Goal: Information Seeking & Learning: Learn about a topic

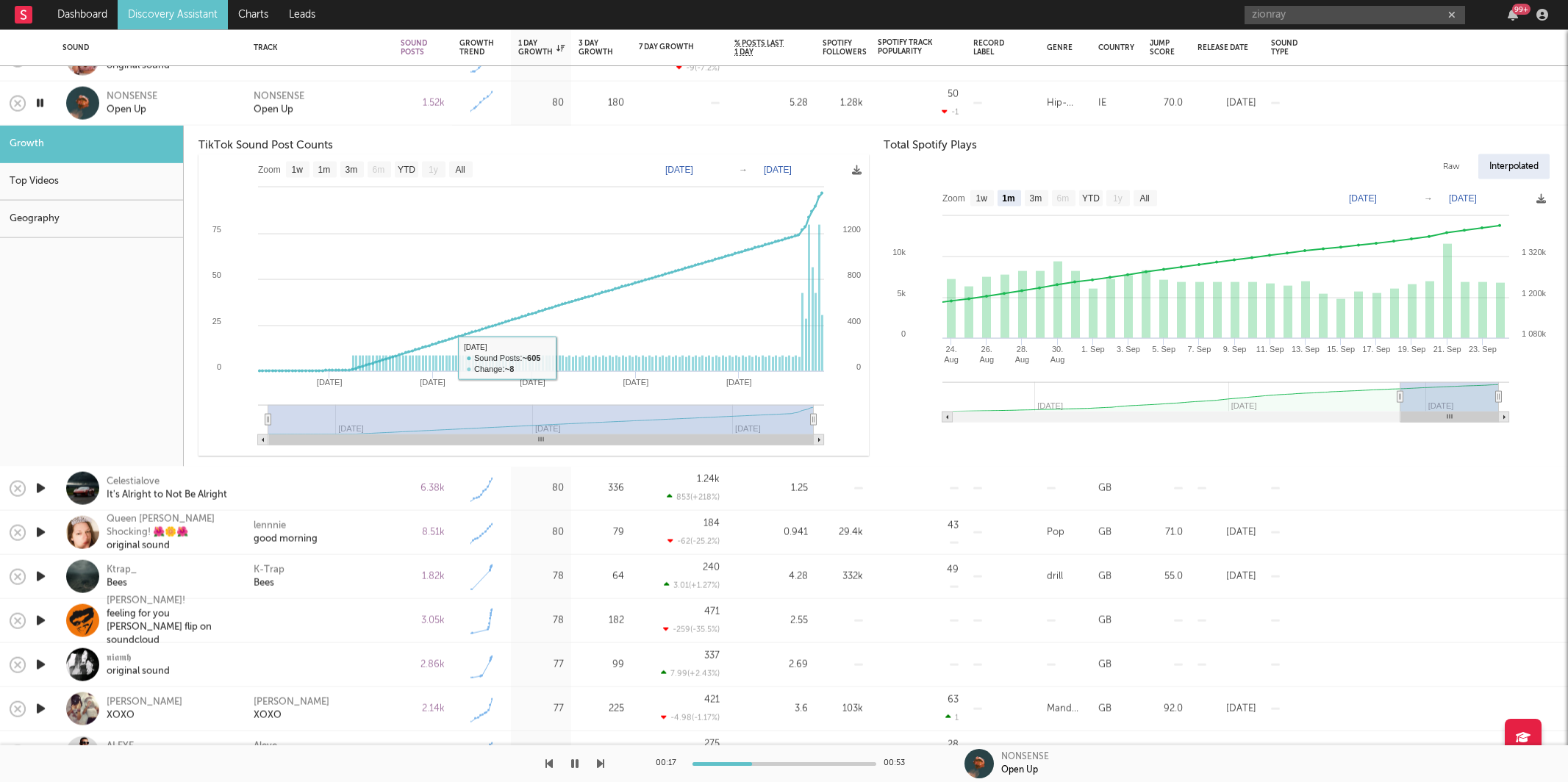
select select "1w"
select select "1m"
click at [362, 104] on div "NONSENSE Open Up" at bounding box center [320, 103] width 132 height 26
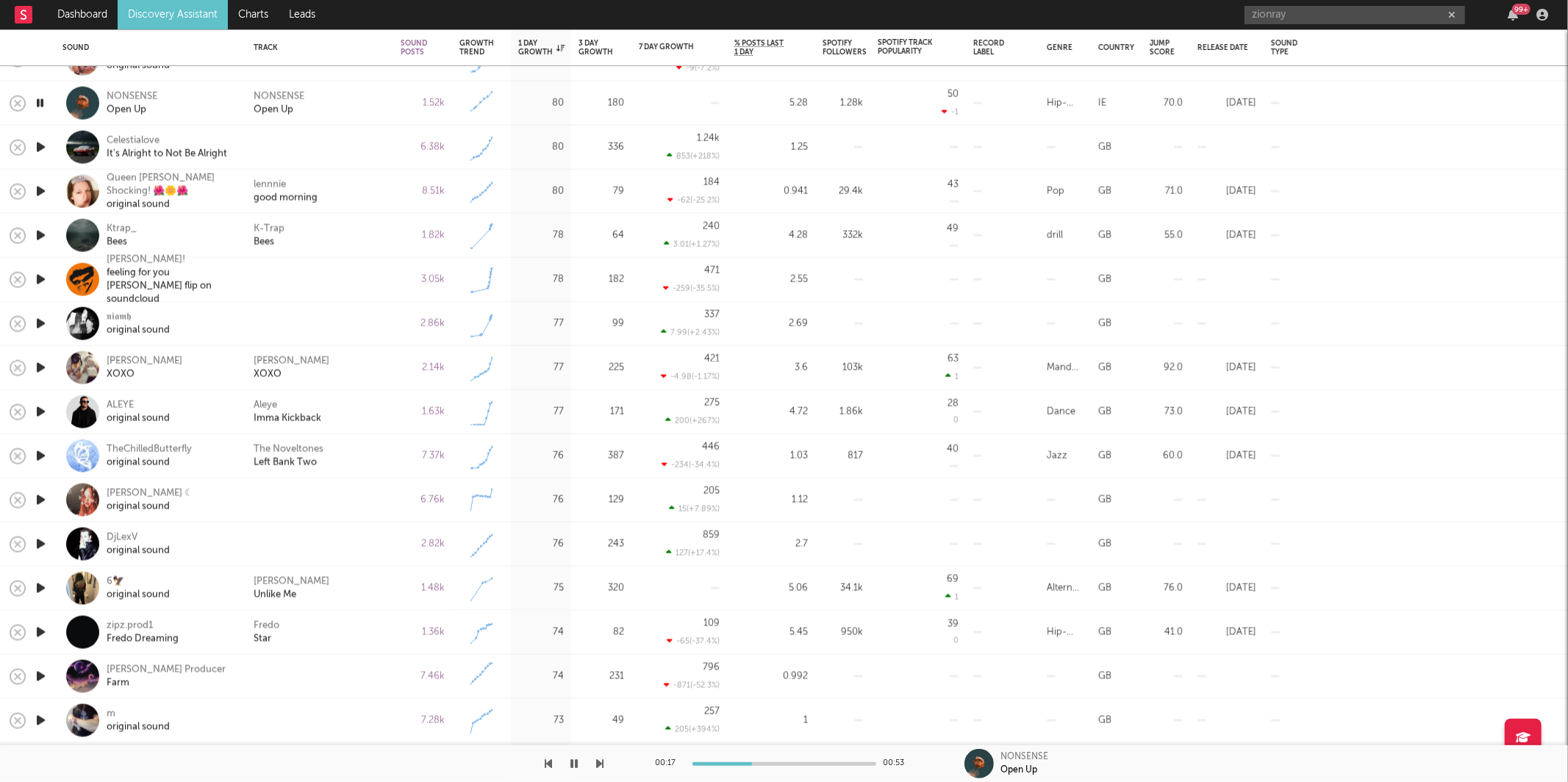
click at [44, 146] on icon "button" at bounding box center [41, 146] width 15 height 18
click at [597, 768] on icon "button" at bounding box center [600, 764] width 8 height 11
click at [367, 180] on div "lennnie good morning" at bounding box center [320, 191] width 132 height 26
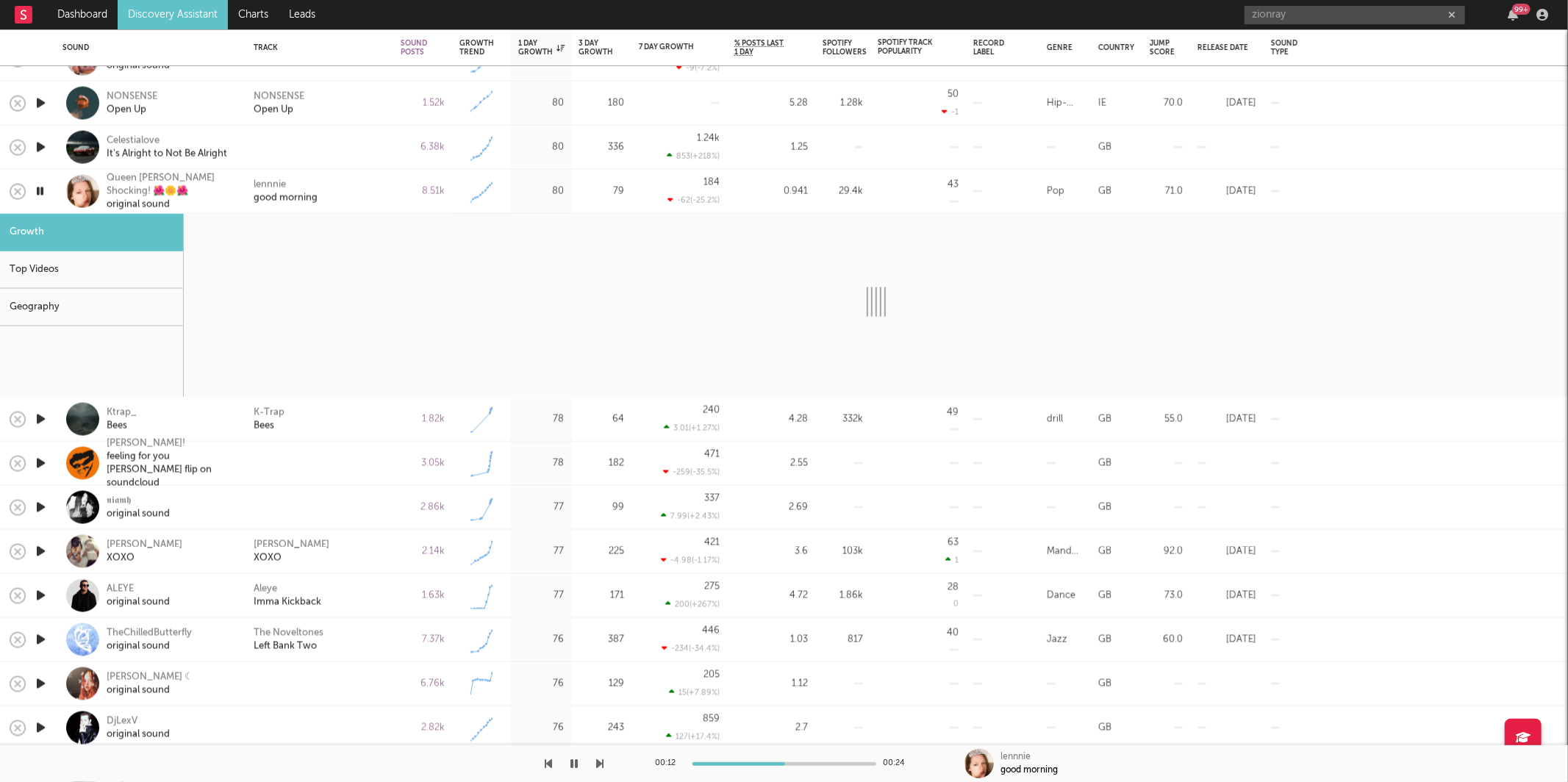
select select "6m"
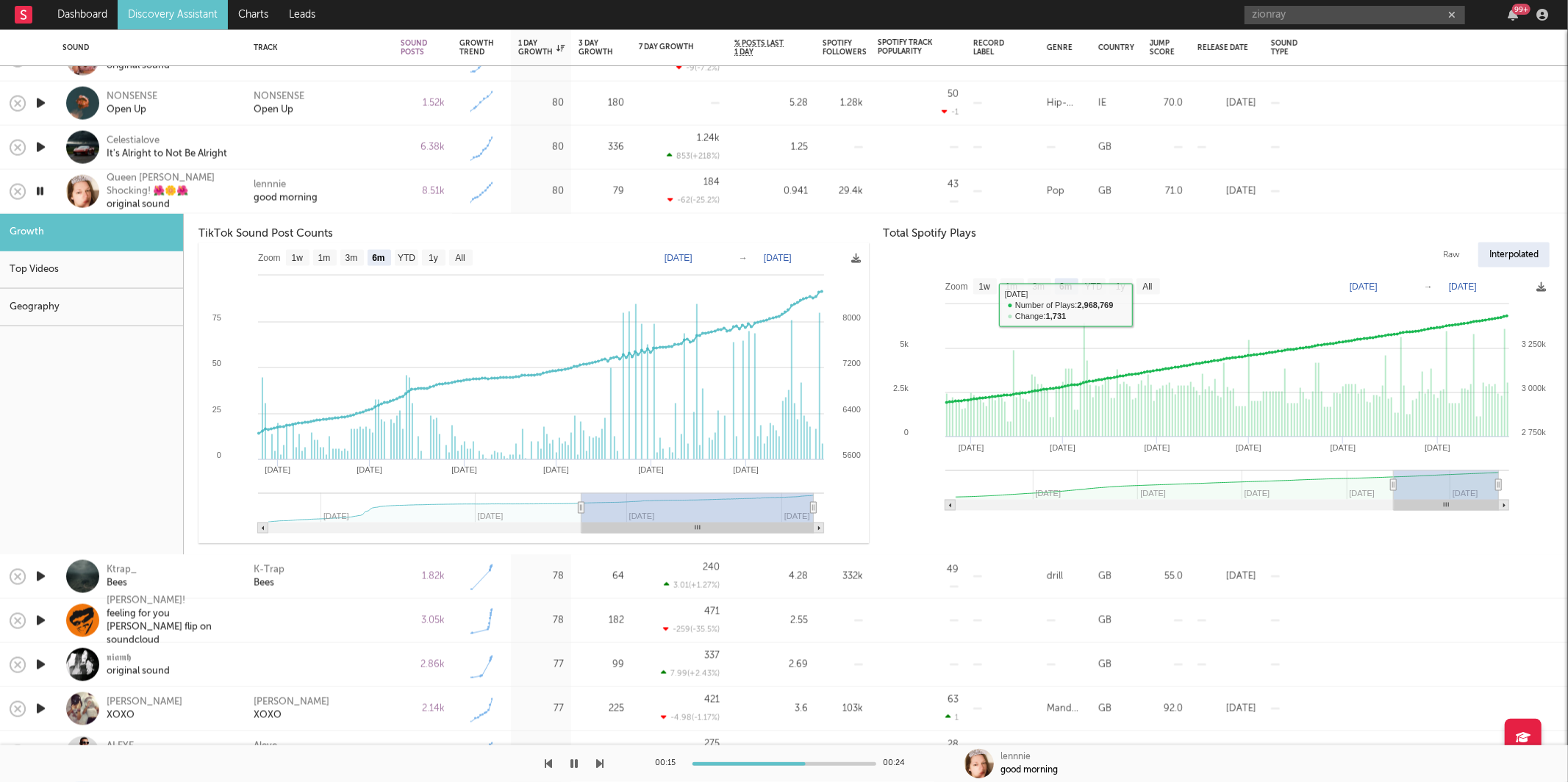
click at [362, 182] on div "lennnie good morning" at bounding box center [320, 191] width 132 height 26
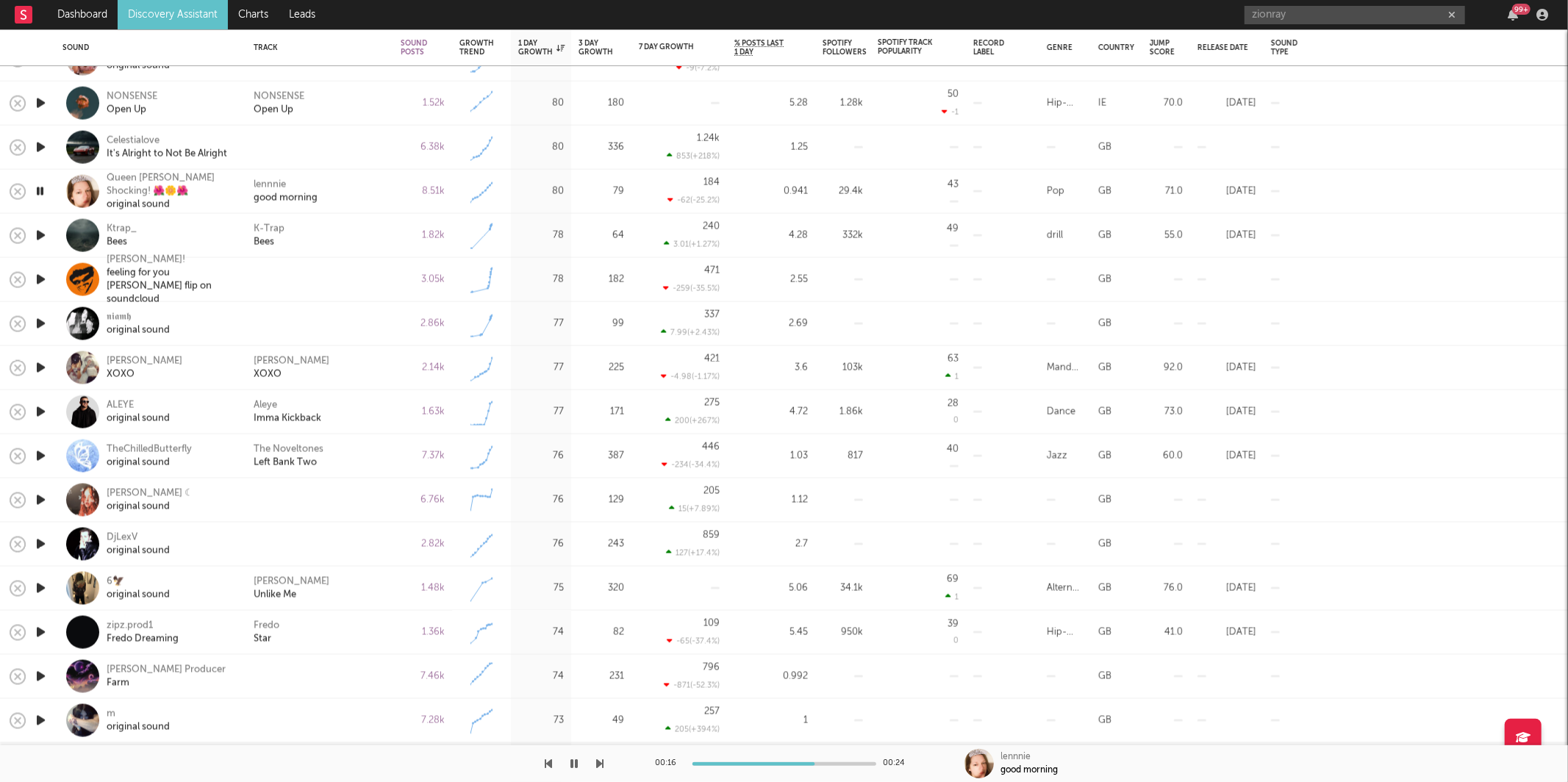
click at [42, 234] on icon "button" at bounding box center [41, 235] width 15 height 18
drag, startPoint x: 342, startPoint y: 217, endPoint x: 416, endPoint y: 228, distance: 74.8
click at [343, 217] on div "K-Trap Bees" at bounding box center [320, 236] width 147 height 44
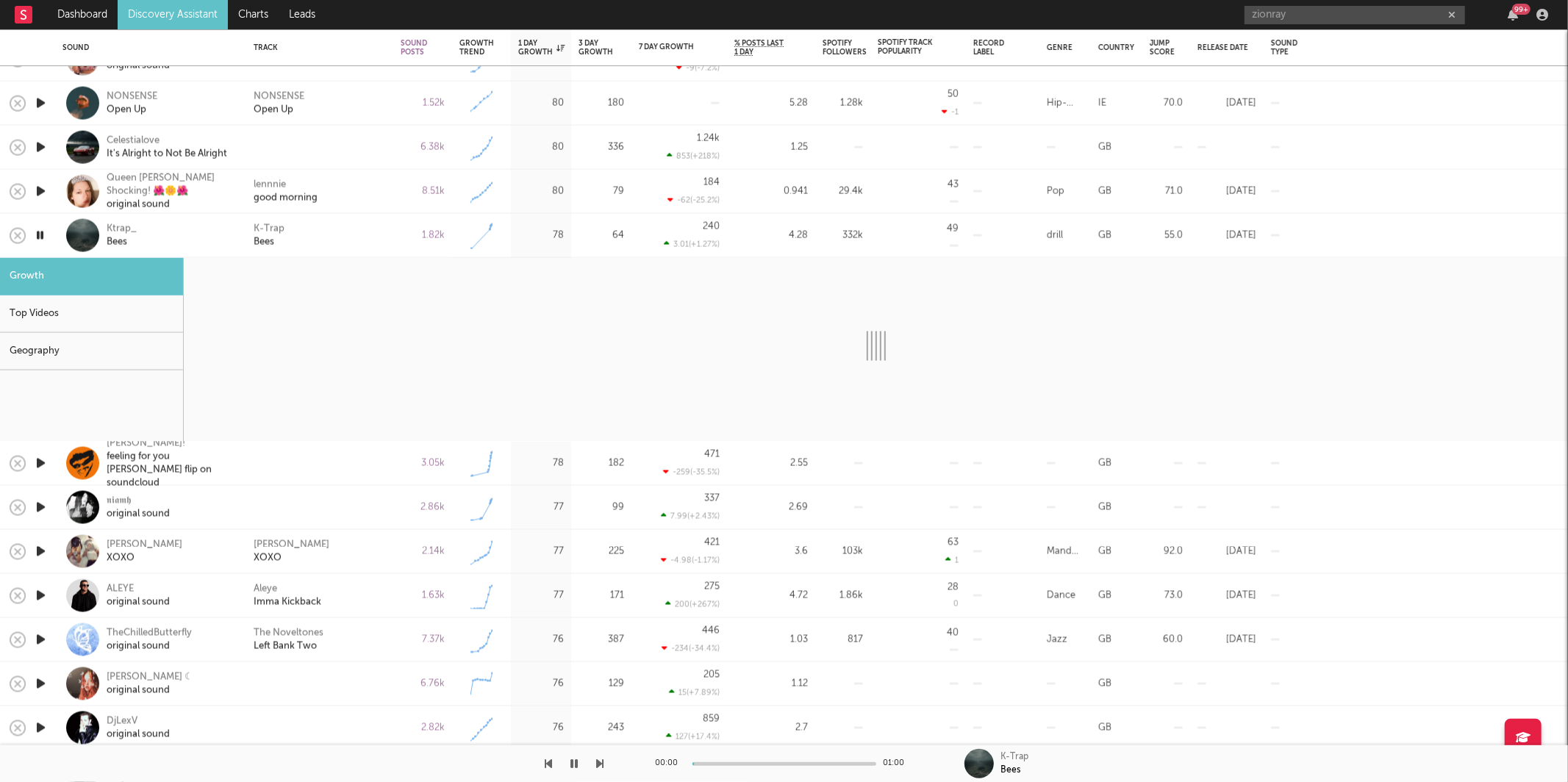
click at [373, 232] on div "K-Trap Bees" at bounding box center [320, 235] width 132 height 26
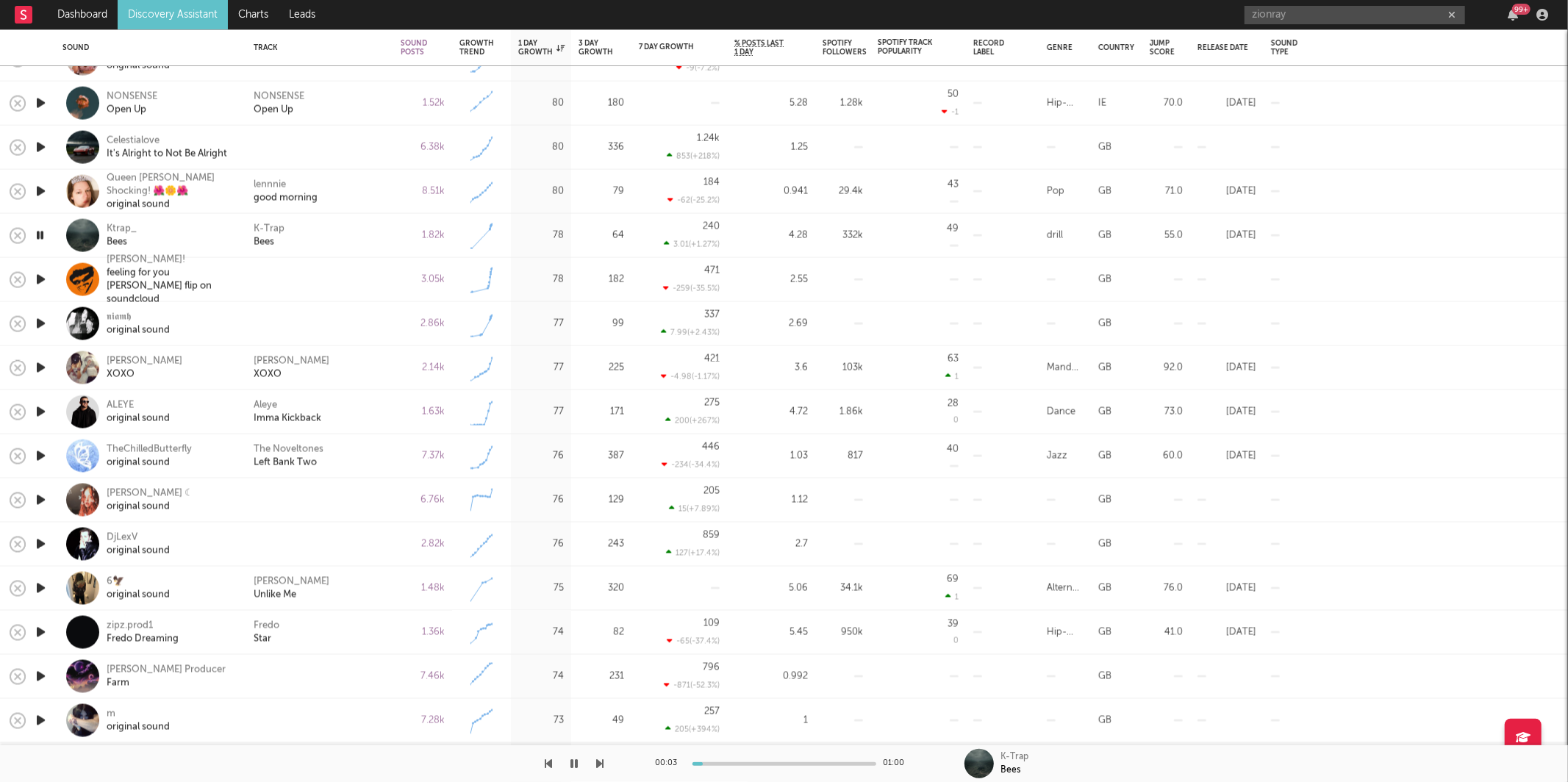
click at [329, 226] on div "K-Trap Bees" at bounding box center [320, 235] width 132 height 26
select select "1w"
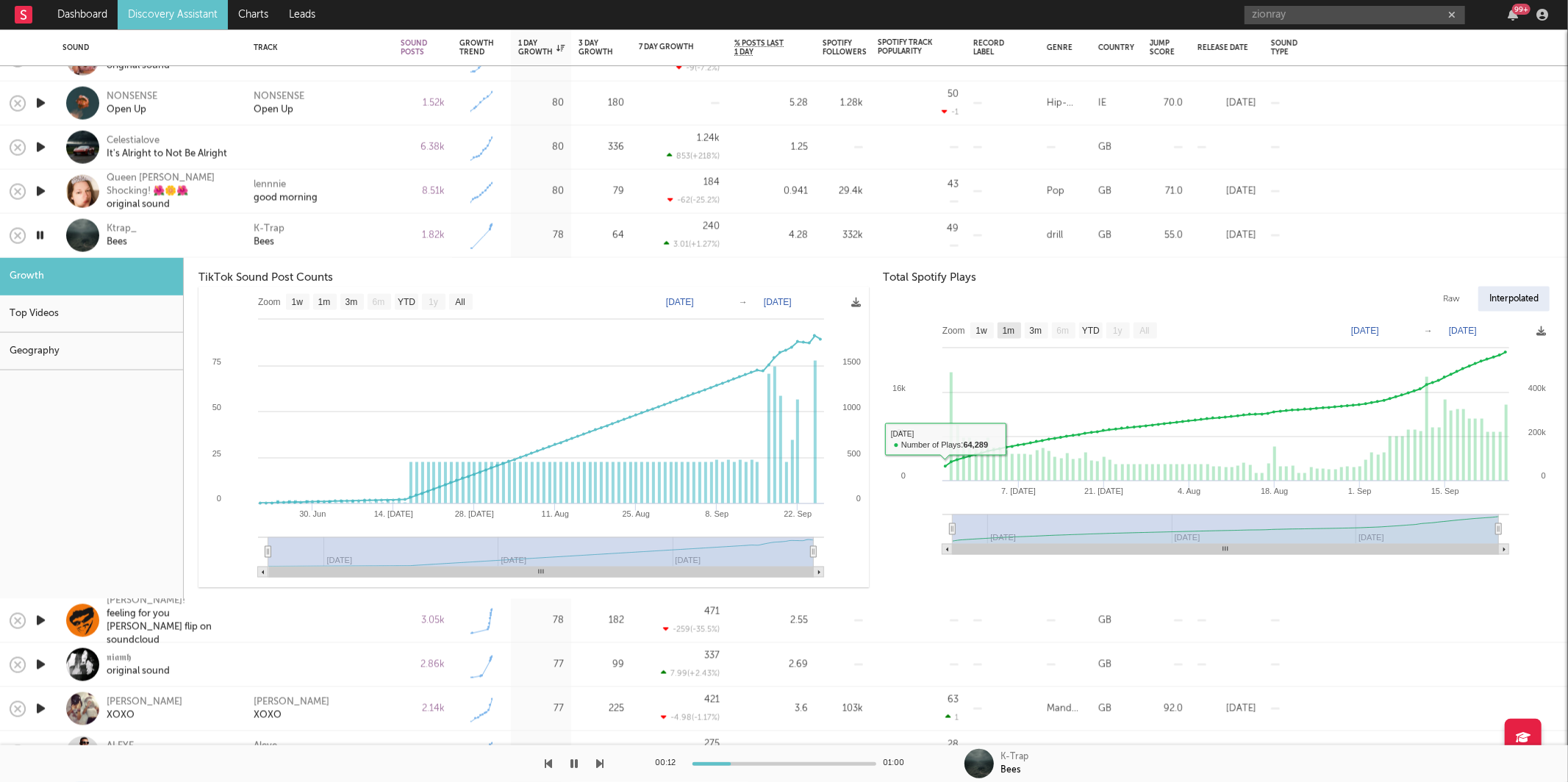
click at [1015, 322] on icon "Created with Highcharts 10.3.3 [DATE]. [DATE] [DATE]. Aug [DATE]. Sep [DATE] Au…" at bounding box center [1218, 440] width 669 height 250
click at [1015, 326] on text "1m" at bounding box center [1007, 331] width 12 height 10
select select "1m"
type input "[DATE]"
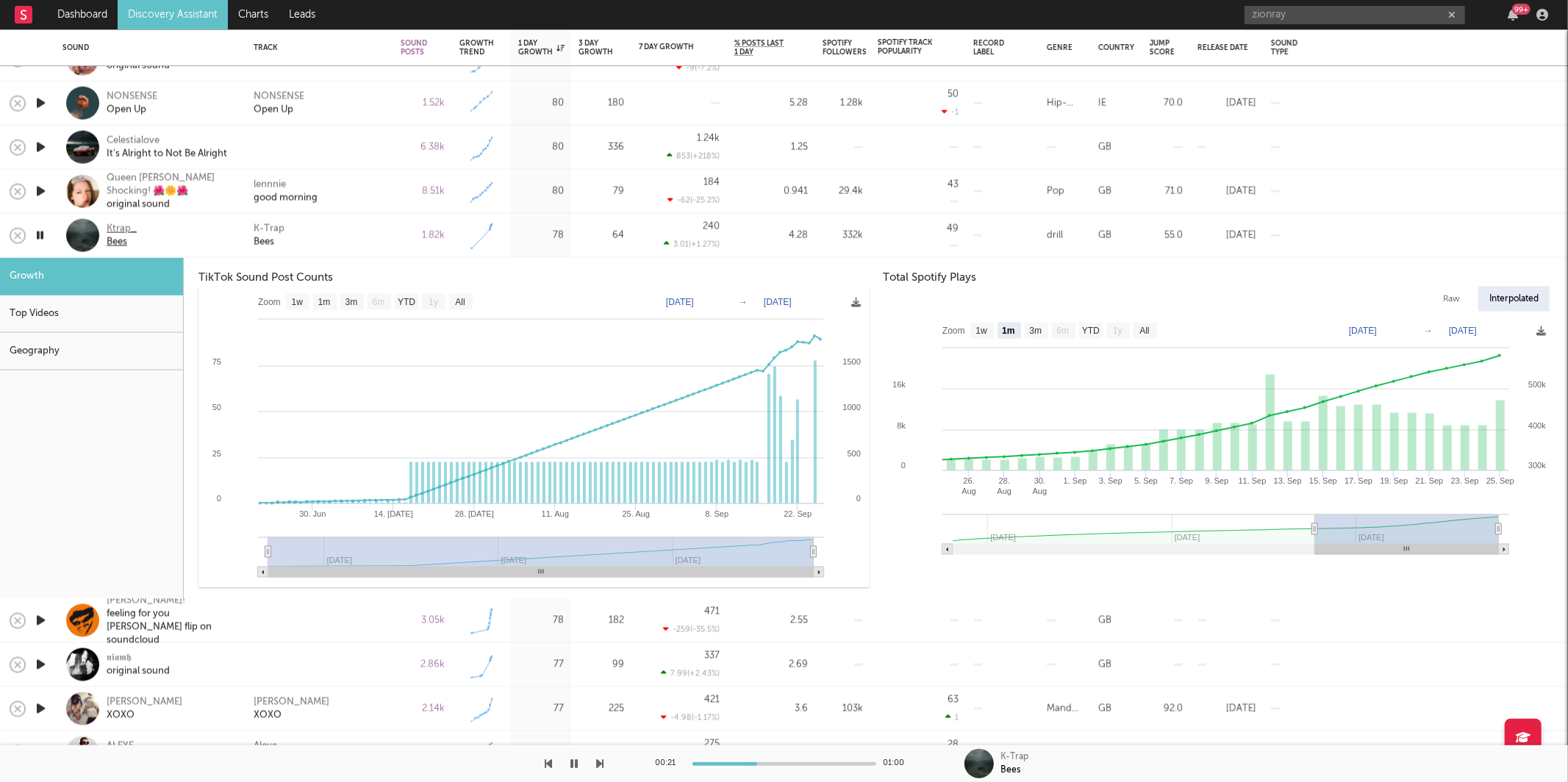
click at [121, 225] on div "Ktrap_" at bounding box center [122, 229] width 30 height 13
